Goal: Task Accomplishment & Management: Complete application form

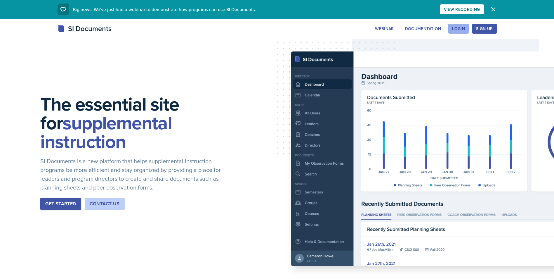
click at [454, 27] on div "Login" at bounding box center [458, 28] width 13 height 5
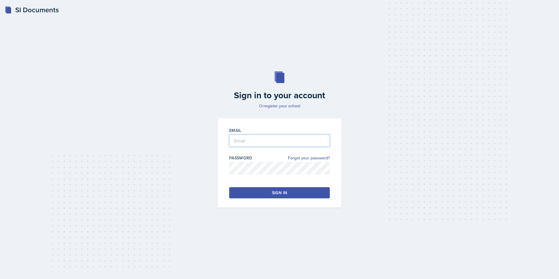
click at [291, 141] on input "email" at bounding box center [279, 140] width 100 height 12
type input "P"
click at [312, 193] on button "Sign in" at bounding box center [279, 192] width 100 height 11
click at [291, 142] on input "[EMAIL_ADDRESS][DOMAIN_NAME]" at bounding box center [279, 140] width 100 height 12
type input "[EMAIL_ADDRESS][DOMAIN_NAME]"
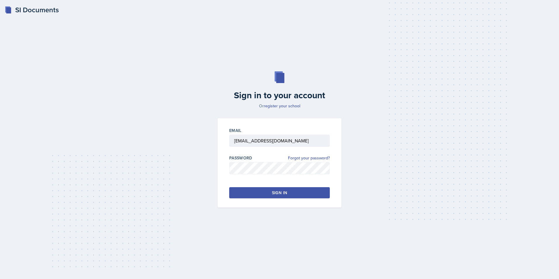
click at [303, 191] on button "Sign in" at bounding box center [279, 192] width 100 height 11
click at [289, 103] on link "register your school" at bounding box center [281, 106] width 37 height 6
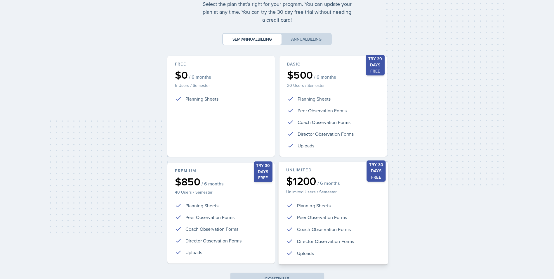
scroll to position [67, 0]
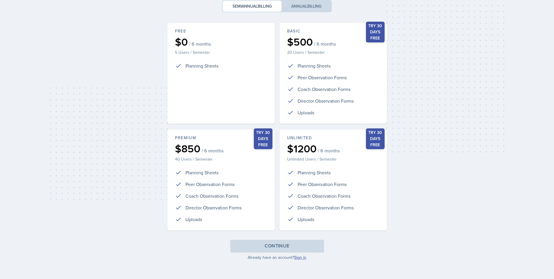
click at [296, 258] on link "Sign in" at bounding box center [300, 257] width 12 height 6
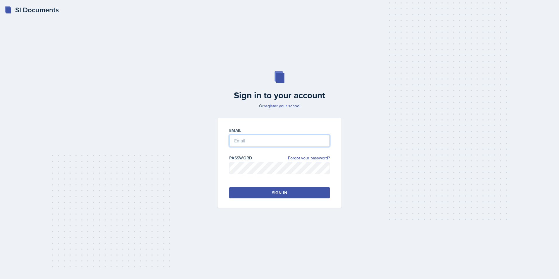
click at [261, 143] on input "email" at bounding box center [279, 140] width 100 height 12
type input "[EMAIL_ADDRESS][DOMAIN_NAME]"
click at [306, 196] on button "Sign in" at bounding box center [279, 192] width 100 height 11
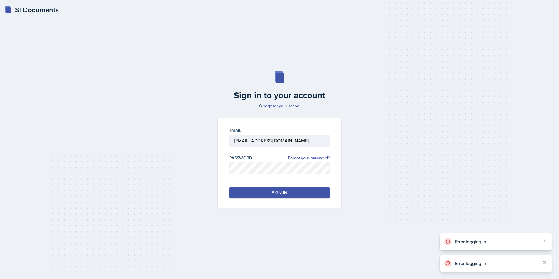
click at [306, 196] on button "Sign in" at bounding box center [279, 192] width 100 height 11
